Goal: Navigation & Orientation: Find specific page/section

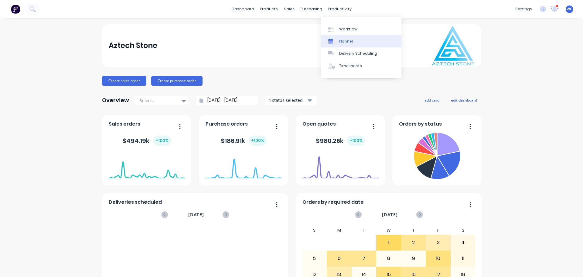
click at [344, 41] on div "Planner" at bounding box center [346, 41] width 14 height 5
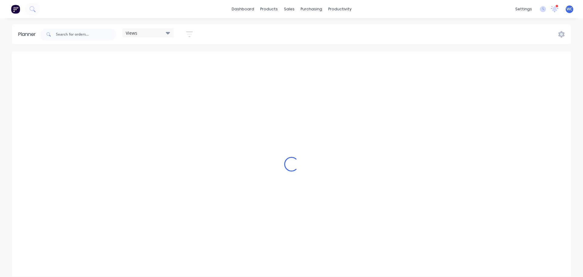
scroll to position [0, 389]
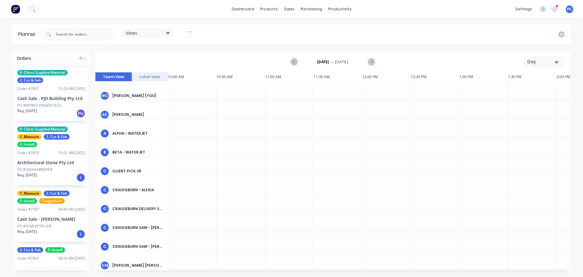
click at [169, 33] on icon at bounding box center [168, 33] width 4 height 2
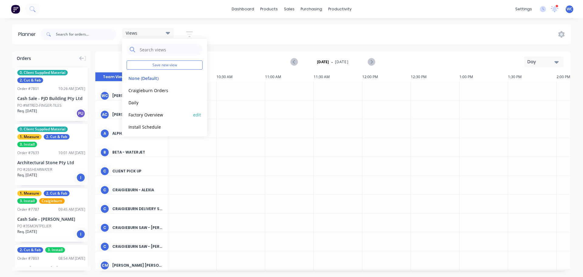
click at [159, 113] on button "Factory Overview" at bounding box center [159, 114] width 65 height 7
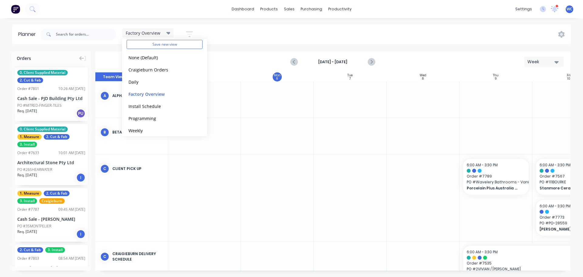
scroll to position [26, 0]
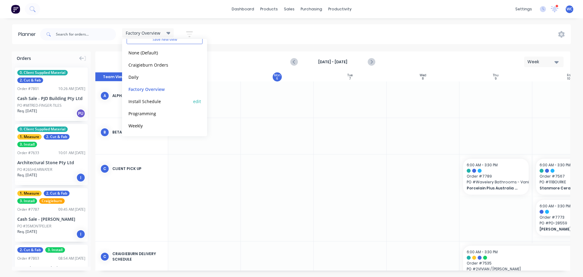
click at [152, 100] on button "Install Schedule" at bounding box center [159, 101] width 65 height 7
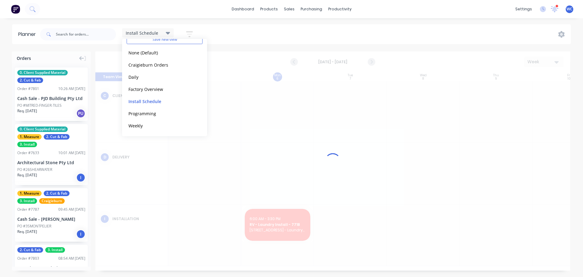
scroll to position [0, 0]
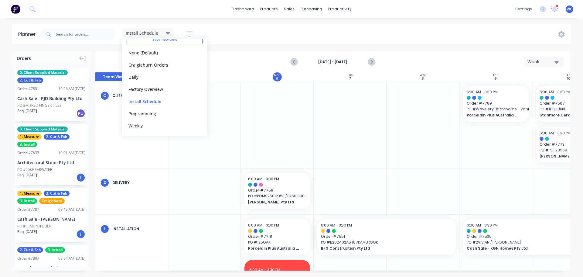
click at [253, 35] on div "Install Schedule Save new view None (Default) edit Craigieburn Orders edit Dail…" at bounding box center [305, 34] width 532 height 18
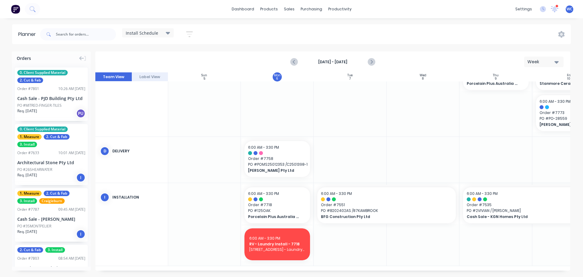
scroll to position [4, 0]
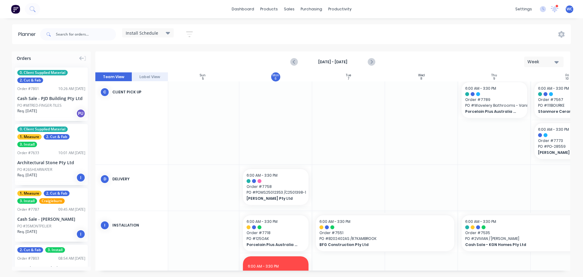
drag, startPoint x: 222, startPoint y: 147, endPoint x: 227, endPoint y: 147, distance: 4.9
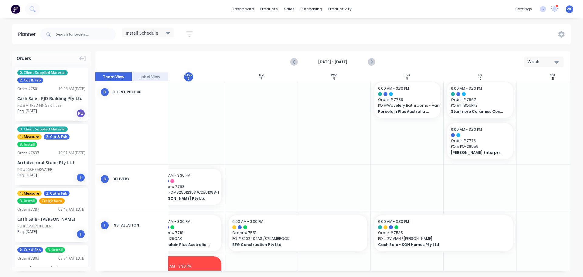
scroll to position [4, 111]
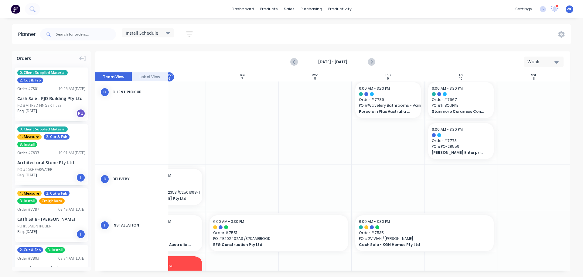
drag, startPoint x: 227, startPoint y: 147, endPoint x: 246, endPoint y: 148, distance: 19.5
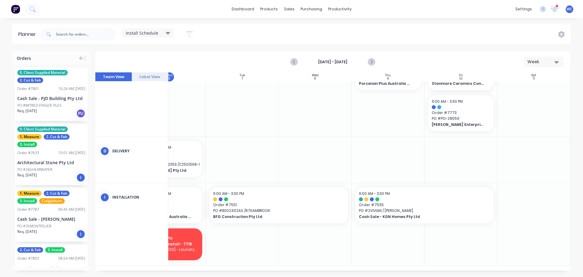
scroll to position [34, 111]
click at [372, 62] on icon "Next page" at bounding box center [371, 62] width 3 height 5
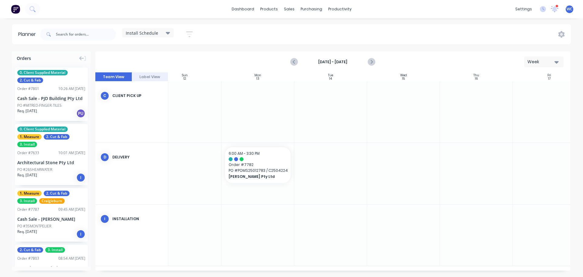
drag, startPoint x: 343, startPoint y: 145, endPoint x: 323, endPoint y: 144, distance: 20.1
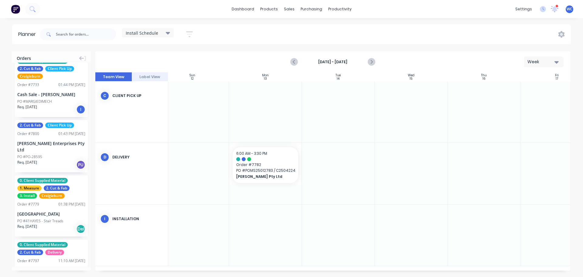
scroll to position [547, 0]
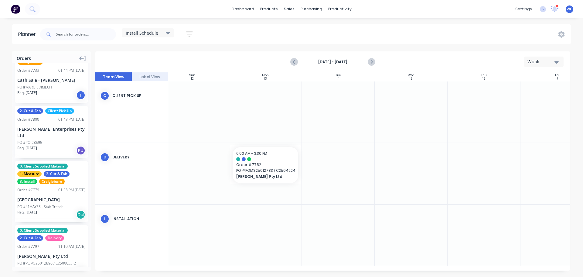
click at [81, 56] on icon at bounding box center [81, 58] width 5 height 4
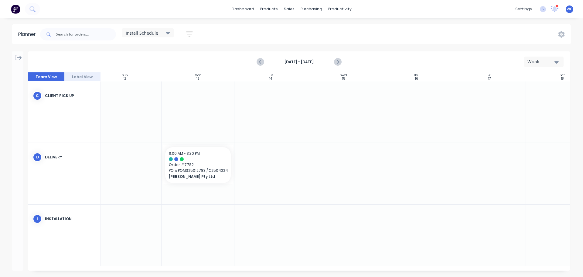
click at [17, 56] on icon at bounding box center [19, 57] width 5 height 5
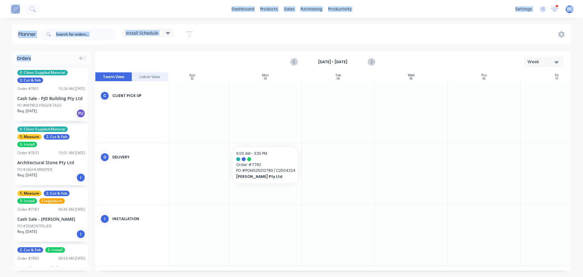
drag, startPoint x: 46, startPoint y: 56, endPoint x: 86, endPoint y: 55, distance: 39.8
click at [99, 56] on div "Orders 0. Client Supplied Material 2. Cut & Fab Order # 7801 10:26 AM [DATE] Ca…" at bounding box center [291, 163] width 583 height 225
click at [559, 61] on icon "button" at bounding box center [557, 62] width 4 height 2
click at [526, 100] on div "Month" at bounding box center [533, 102] width 60 height 12
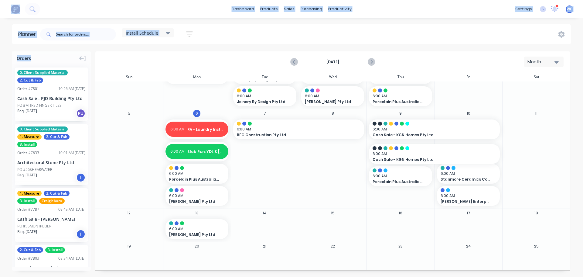
scroll to position [88, 0]
